Goal: Task Accomplishment & Management: Use online tool/utility

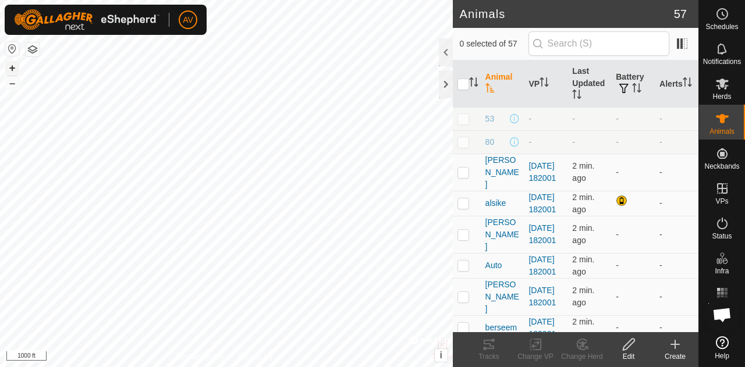
click at [13, 68] on button "+" at bounding box center [12, 68] width 14 height 14
click at [12, 66] on button "+" at bounding box center [12, 68] width 14 height 14
click at [128, 17] on div "AV Schedules Notifications Herds Animals Neckbands VPs Status Infra Heatmap Hel…" at bounding box center [372, 183] width 745 height 367
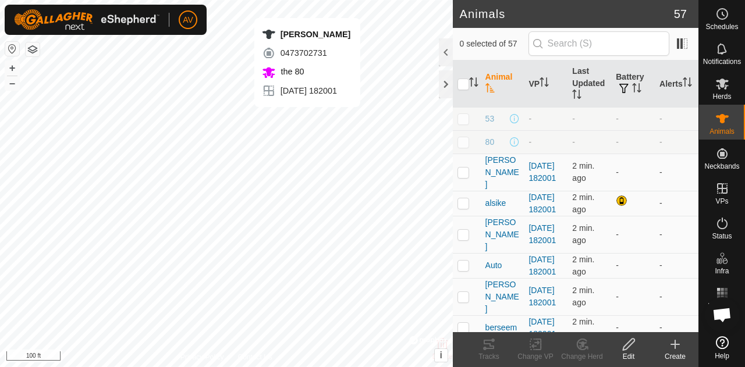
checkbox input "true"
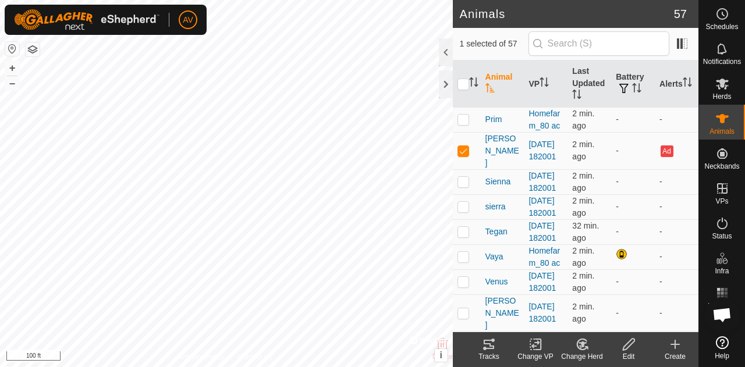
scroll to position [1563, 0]
click at [323, 367] on html "AV Schedules Notifications Herds Animals Neckbands VPs Status Infra Heatmap Hel…" at bounding box center [372, 183] width 745 height 367
click at [300, 0] on html "AV Schedules Notifications Herds Animals Neckbands VPs Status Infra Heatmap Hel…" at bounding box center [372, 183] width 745 height 367
click at [14, 87] on button "–" at bounding box center [12, 83] width 14 height 14
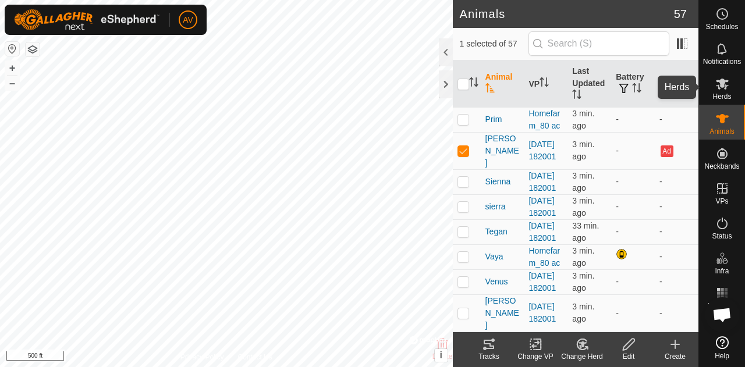
click at [722, 84] on icon at bounding box center [722, 84] width 13 height 11
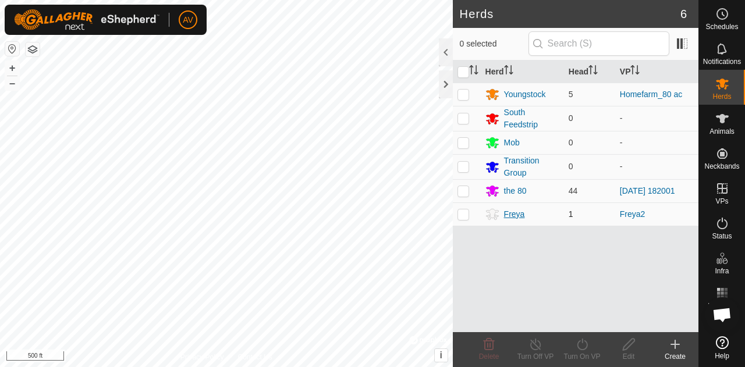
click at [510, 217] on div "Freya" at bounding box center [514, 214] width 21 height 12
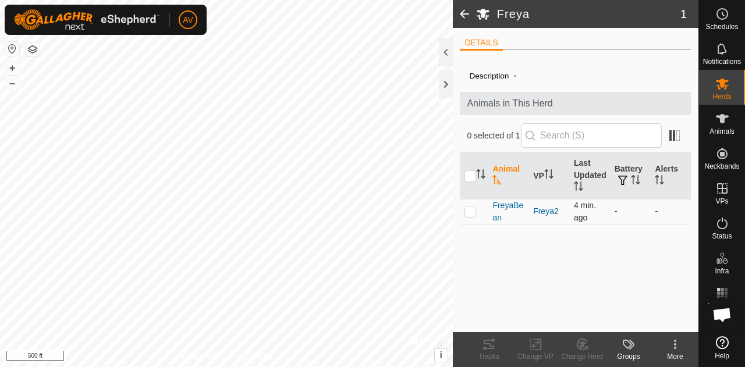
click at [471, 207] on p-checkbox at bounding box center [471, 211] width 12 height 9
checkbox input "true"
click at [490, 346] on icon at bounding box center [489, 344] width 10 height 9
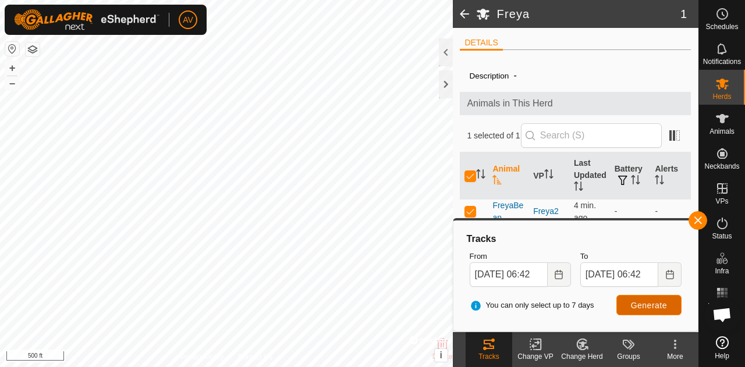
click at [639, 302] on span "Generate" at bounding box center [649, 305] width 36 height 9
click at [500, 44] on div "Freya 1 DETAILS Description - Animals in This Herd 1 selected of 1 Animal VP La…" at bounding box center [349, 183] width 699 height 367
click at [15, 66] on button "+" at bounding box center [12, 68] width 14 height 14
click at [15, 65] on button "+" at bounding box center [12, 68] width 14 height 14
click at [14, 65] on button "+" at bounding box center [12, 68] width 14 height 14
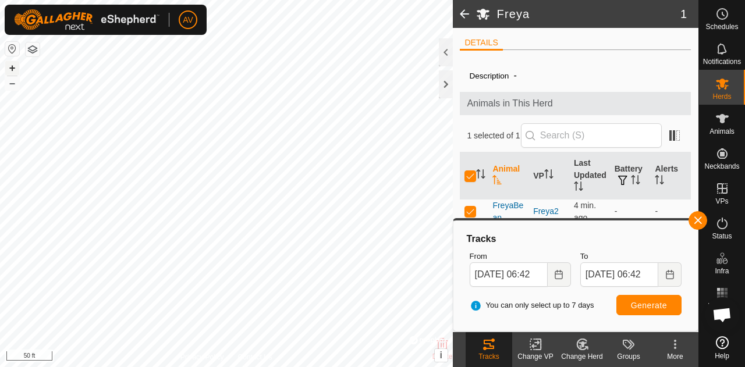
click at [16, 63] on button "+" at bounding box center [12, 68] width 14 height 14
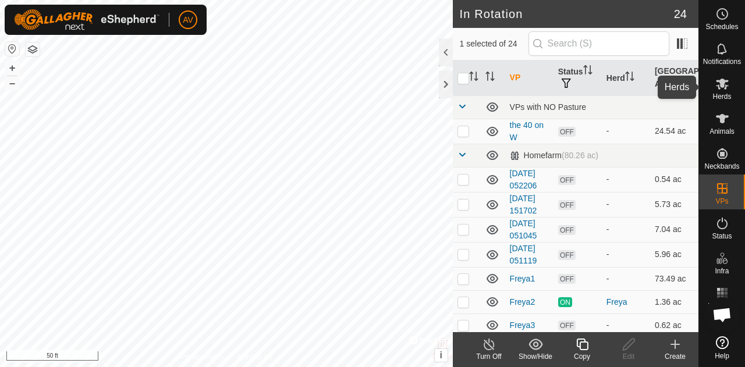
click at [722, 86] on icon at bounding box center [722, 84] width 13 height 11
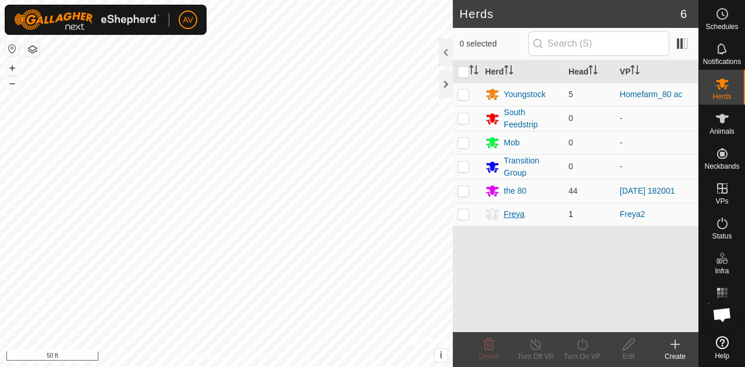
click at [521, 213] on div "Freya" at bounding box center [514, 214] width 21 height 12
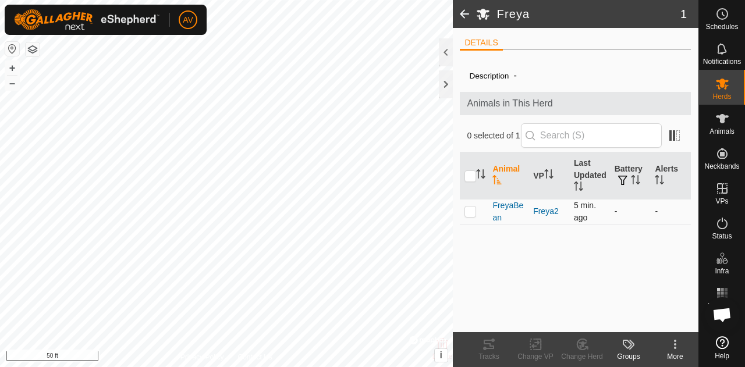
click at [473, 210] on p-checkbox at bounding box center [471, 211] width 12 height 9
checkbox input "true"
click at [485, 341] on icon at bounding box center [489, 344] width 10 height 9
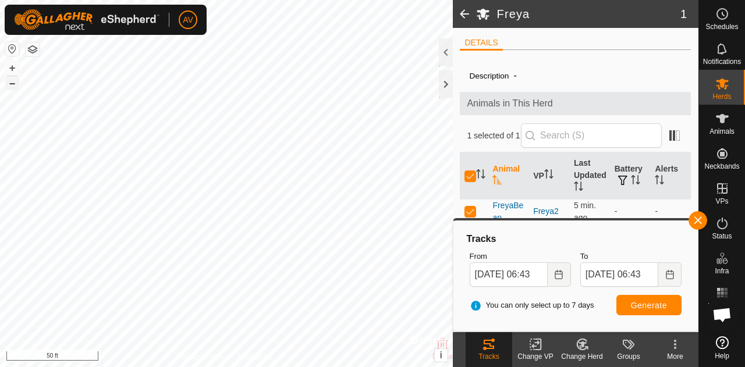
click at [13, 84] on button "–" at bounding box center [12, 83] width 14 height 14
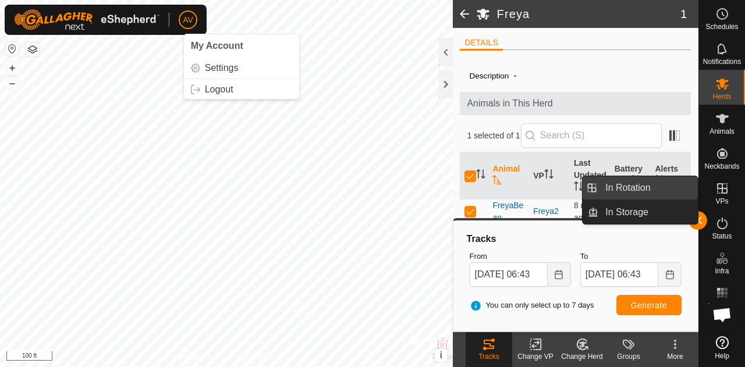
drag, startPoint x: 692, startPoint y: 189, endPoint x: 649, endPoint y: 181, distance: 43.9
click at [649, 181] on link "In Rotation" at bounding box center [649, 187] width 100 height 23
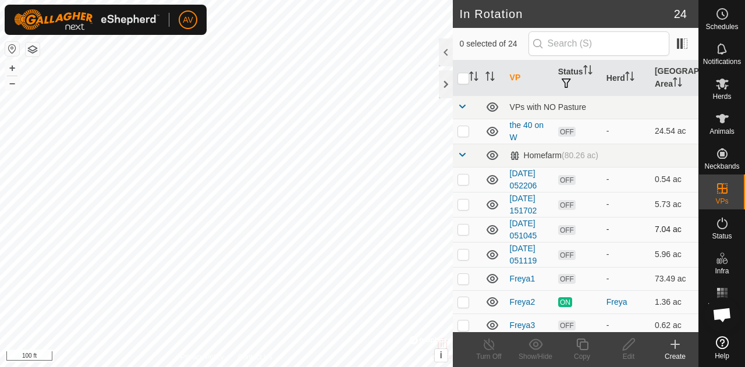
scroll to position [52, 0]
